Goal: Transaction & Acquisition: Book appointment/travel/reservation

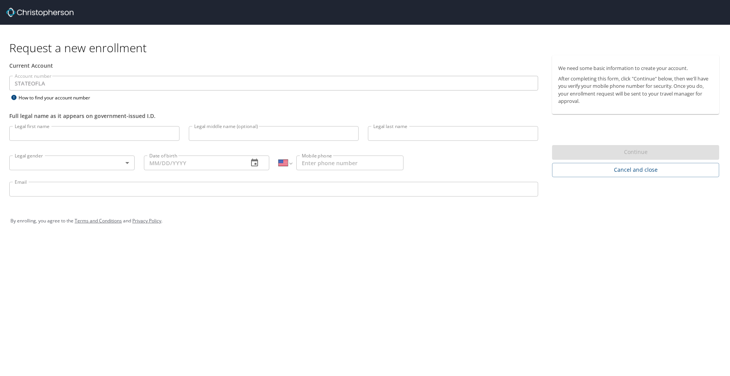
select select "US"
click at [385, 142] on p at bounding box center [453, 142] width 170 height 2
click at [402, 138] on input "Legal last name" at bounding box center [453, 133] width 170 height 15
click at [299, 308] on div "Request a new enrollment Current Account Account number STATEOFLA Account numbe…" at bounding box center [365, 188] width 730 height 376
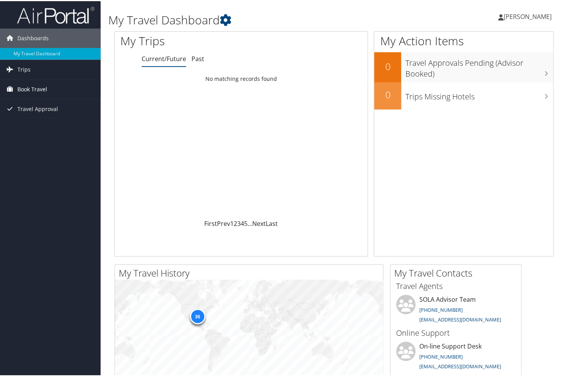
click at [37, 83] on span "Book Travel" at bounding box center [32, 88] width 30 height 19
click at [55, 115] on link "Book/Manage Online Trips" at bounding box center [50, 115] width 101 height 12
